Goal: Task Accomplishment & Management: Use online tool/utility

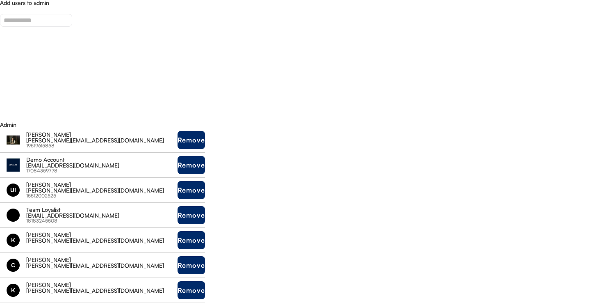
select select "**********"
select select
